Goal: Task Accomplishment & Management: Manage account settings

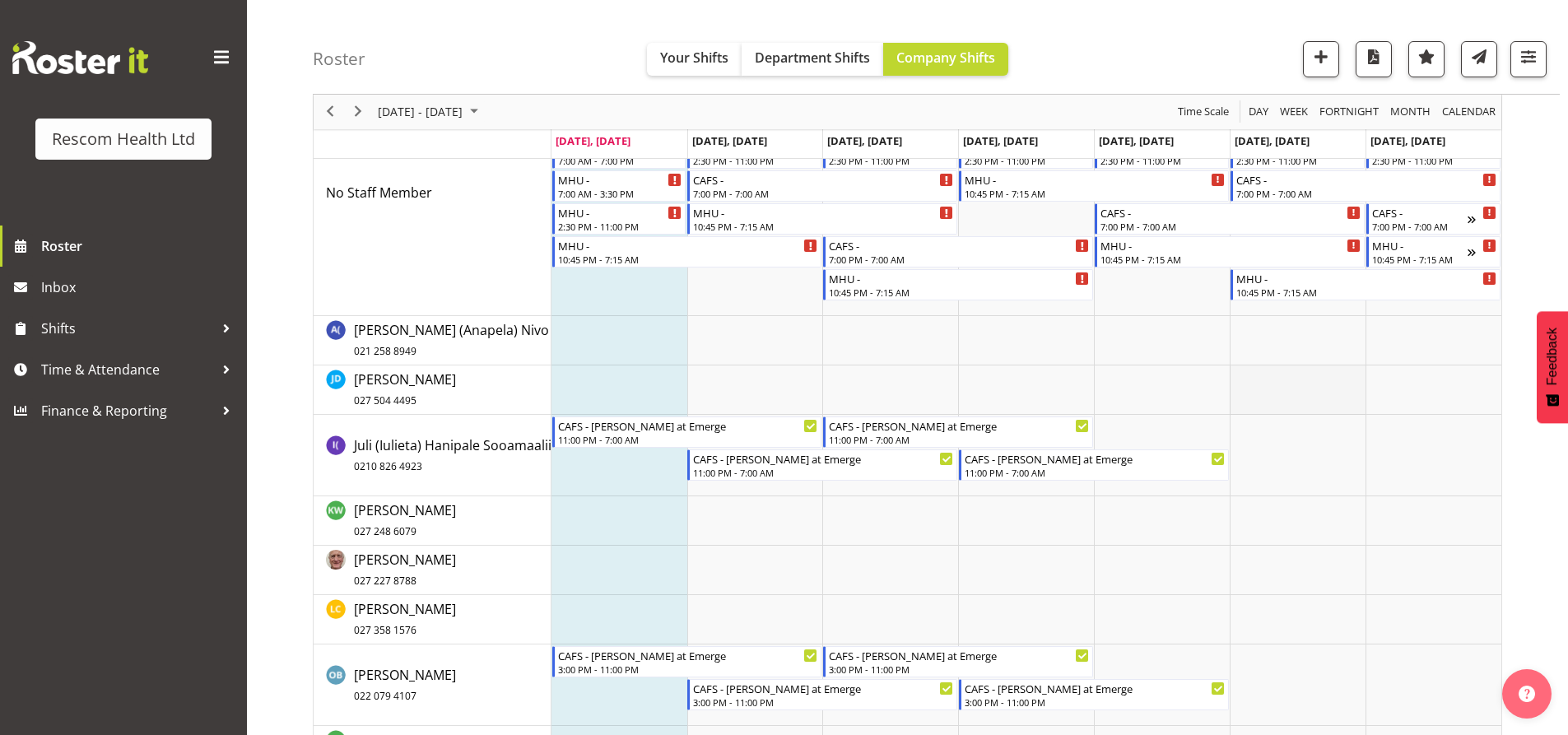
scroll to position [247, 0]
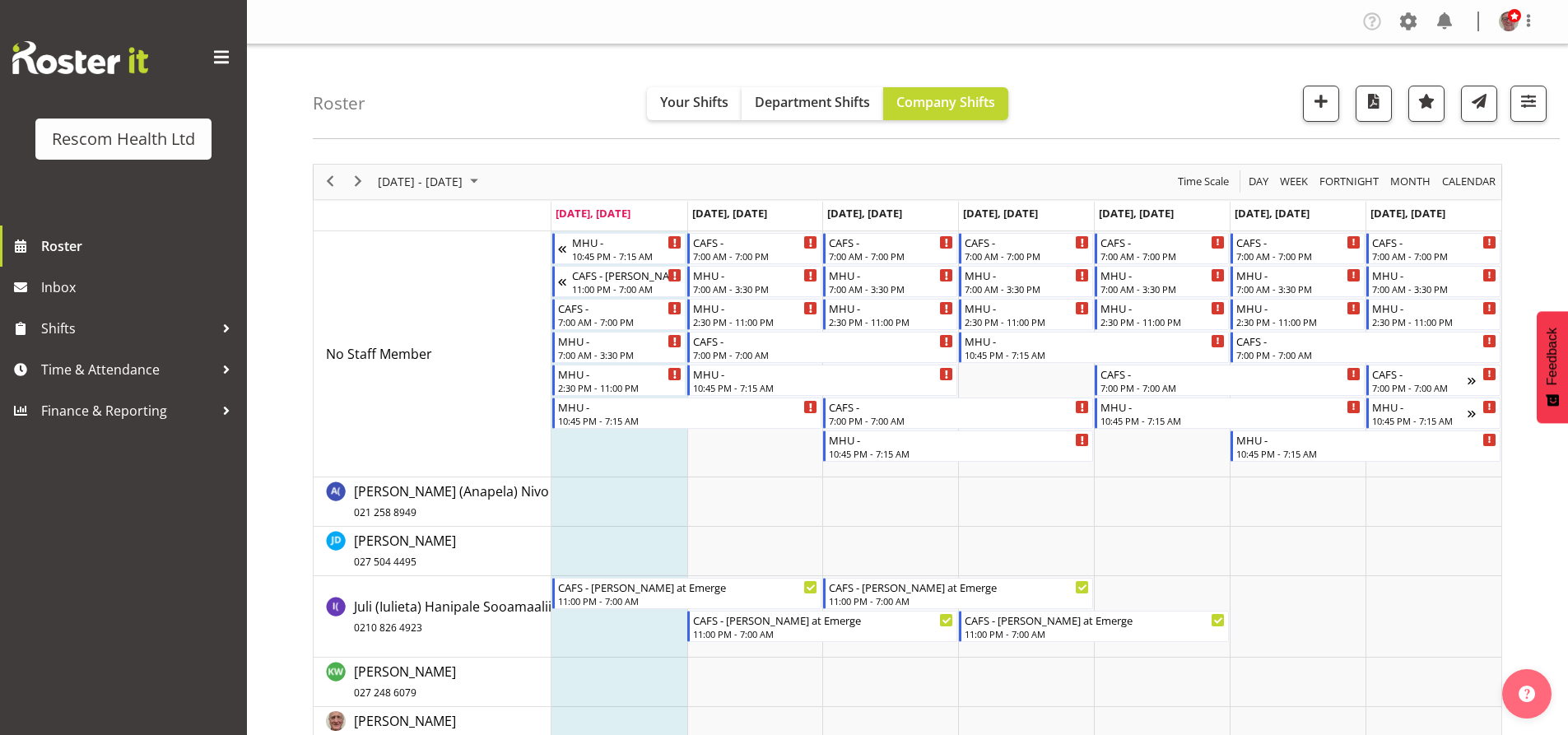
scroll to position [247, 0]
click at [326, 178] on span "Previous" at bounding box center [329, 181] width 19 height 20
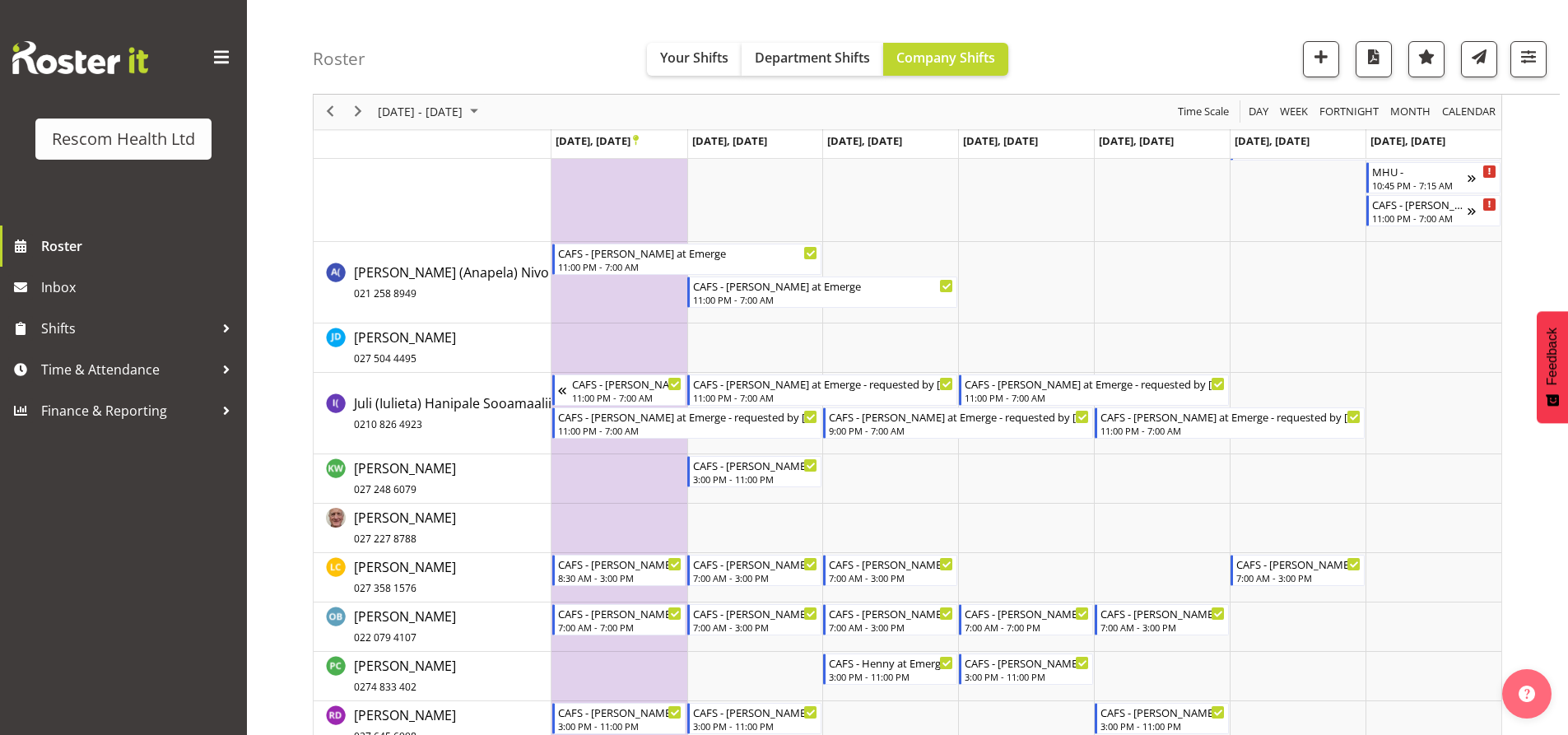
scroll to position [247, 0]
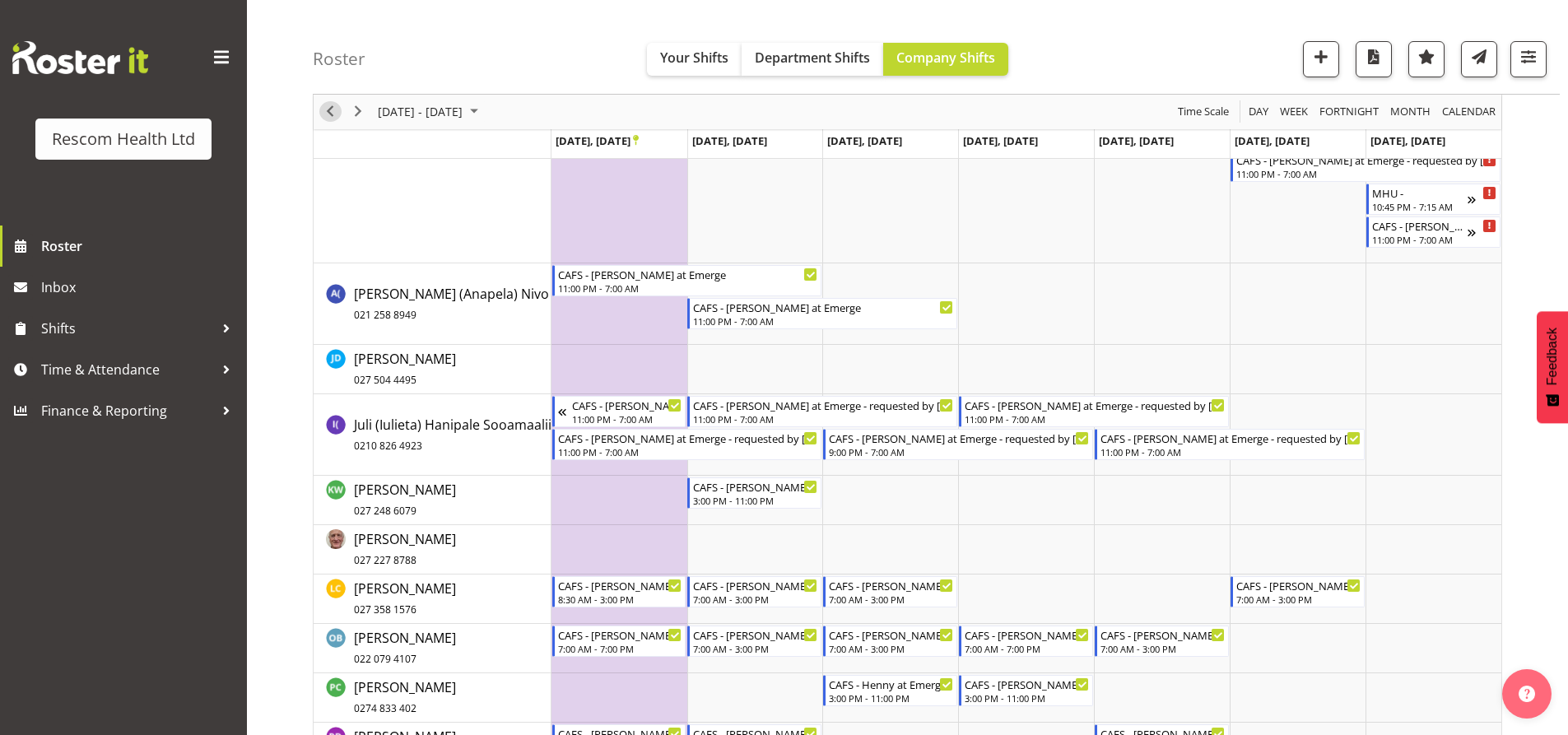
click at [325, 112] on span "Previous" at bounding box center [329, 112] width 19 height 20
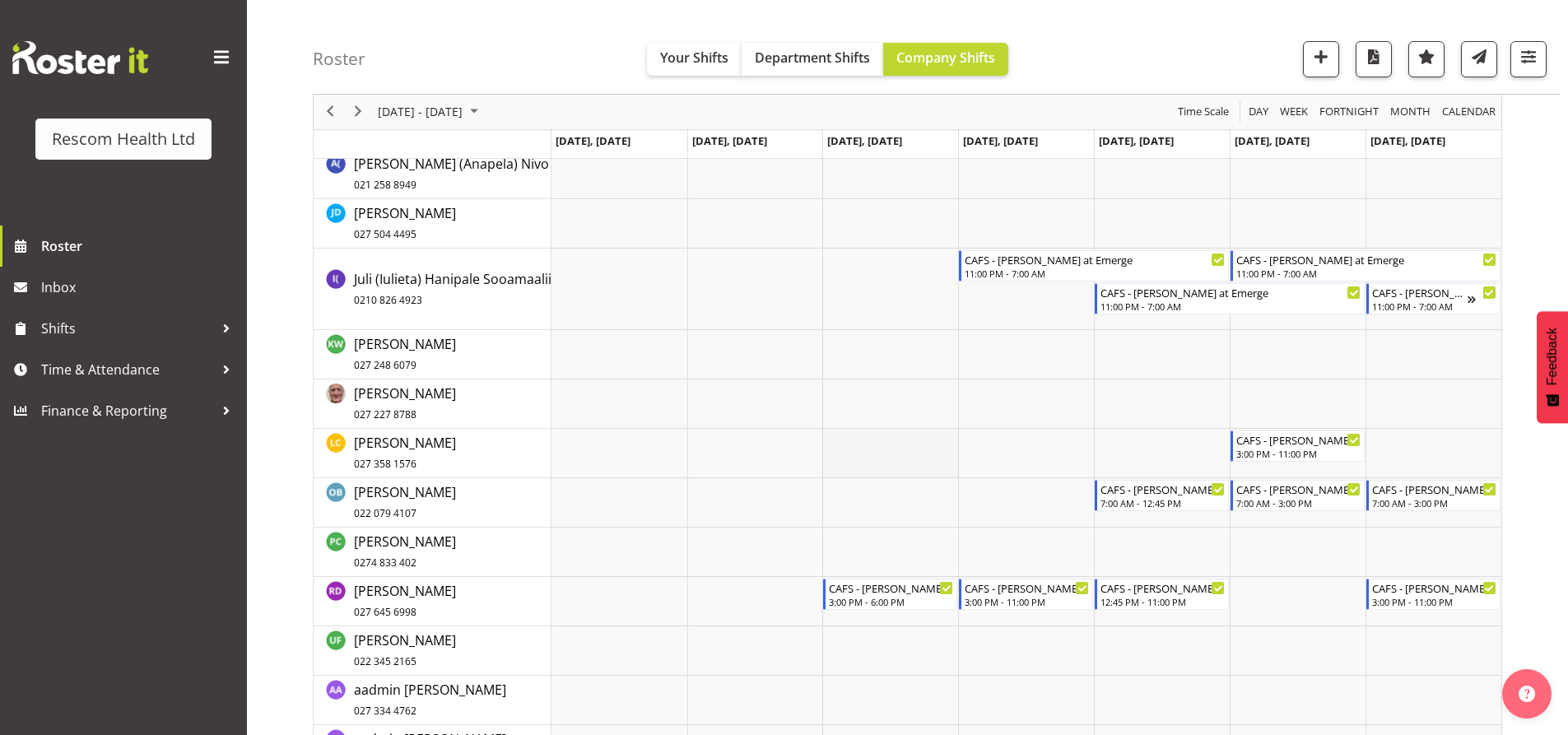
scroll to position [329, 0]
